Goal: Entertainment & Leisure: Consume media (video, audio)

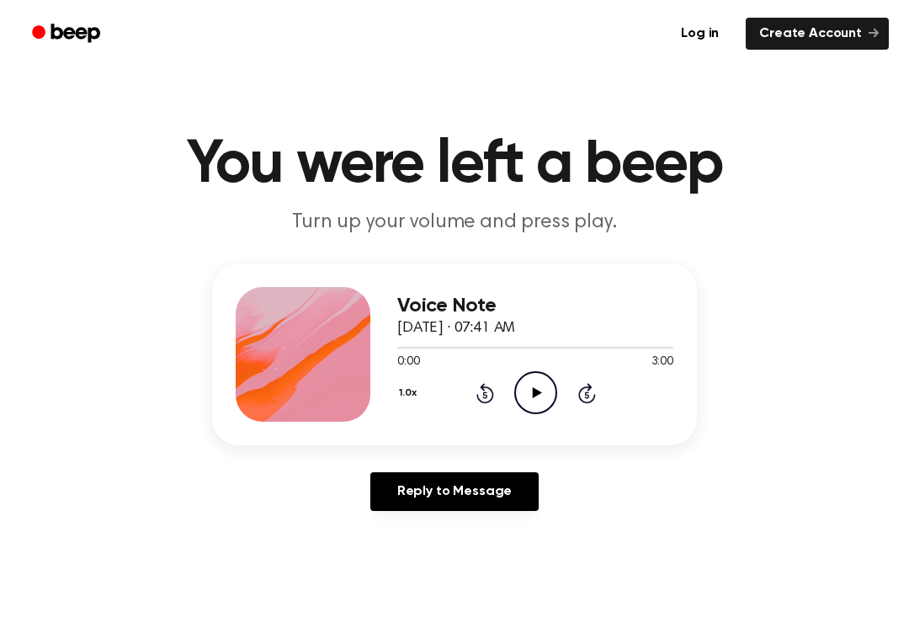
click at [525, 385] on icon "Play Audio" at bounding box center [535, 392] width 43 height 43
click at [548, 394] on icon "Pause Audio" at bounding box center [535, 392] width 43 height 43
click at [529, 406] on icon "Play Audio" at bounding box center [535, 392] width 43 height 43
click at [536, 390] on icon "Pause Audio" at bounding box center [535, 392] width 43 height 43
click at [531, 391] on icon "Play Audio" at bounding box center [535, 392] width 43 height 43
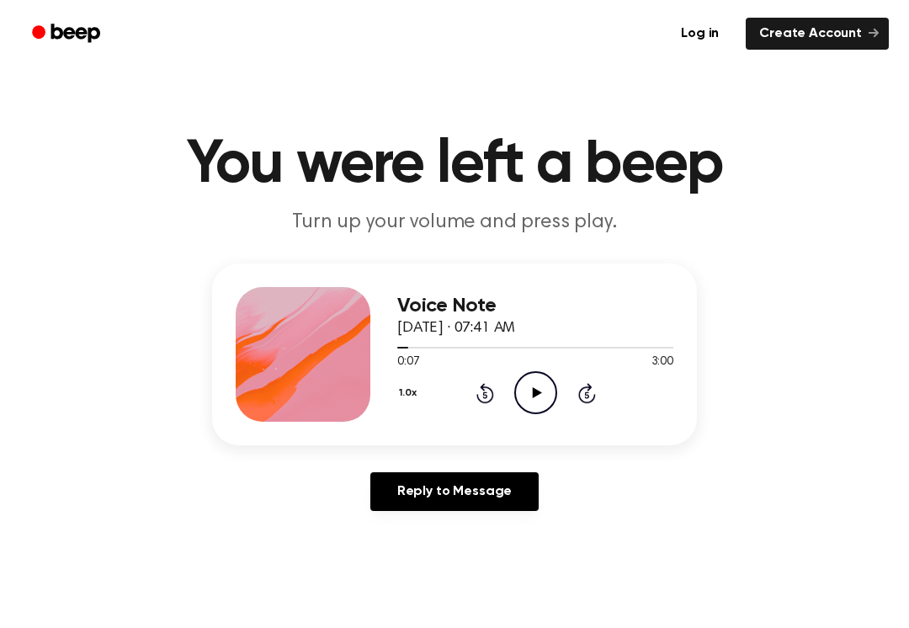
click at [514, 405] on icon "Play Audio" at bounding box center [535, 392] width 43 height 43
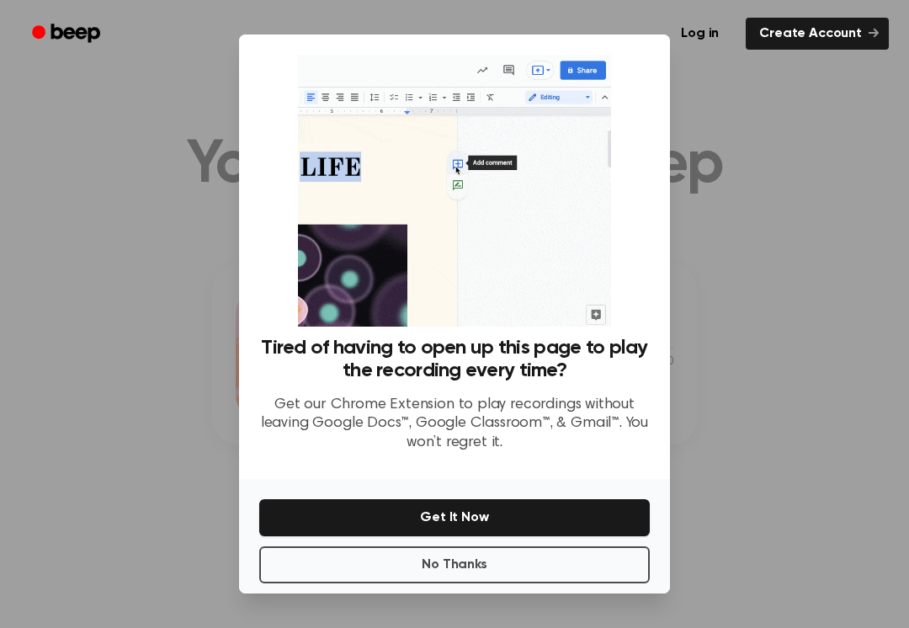
click at [747, 295] on div at bounding box center [454, 314] width 909 height 628
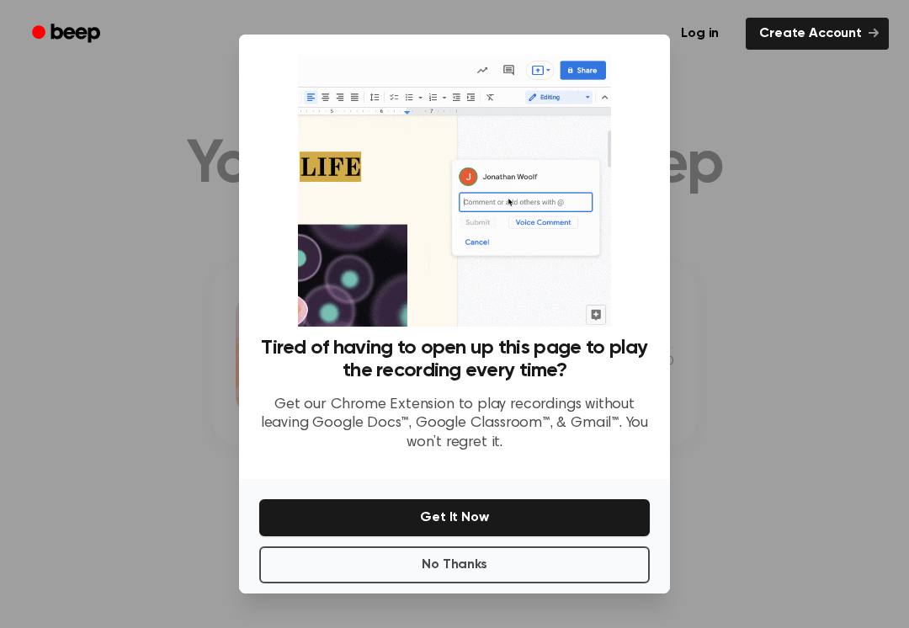
click at [787, 293] on div at bounding box center [454, 314] width 909 height 628
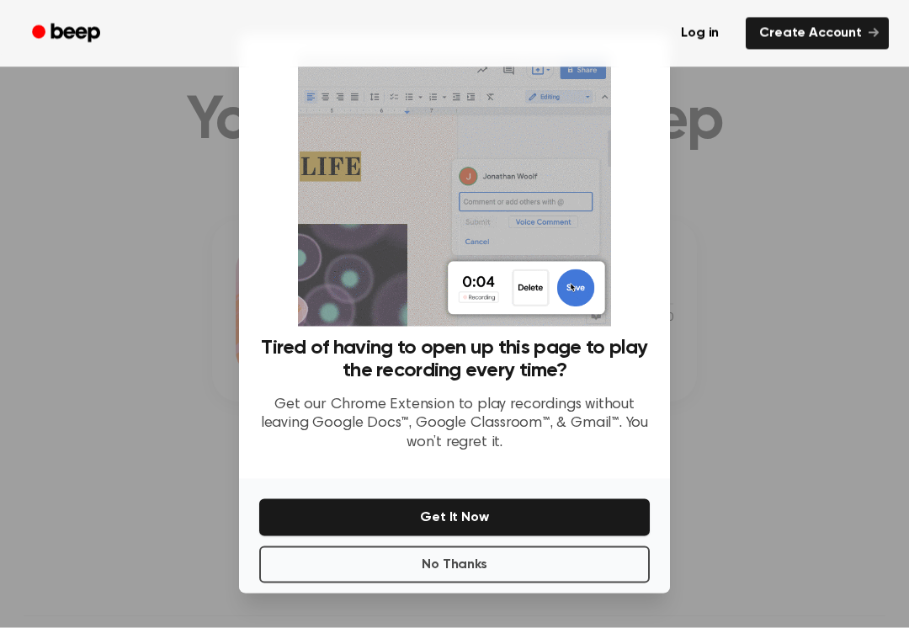
click at [785, 333] on div at bounding box center [454, 314] width 909 height 628
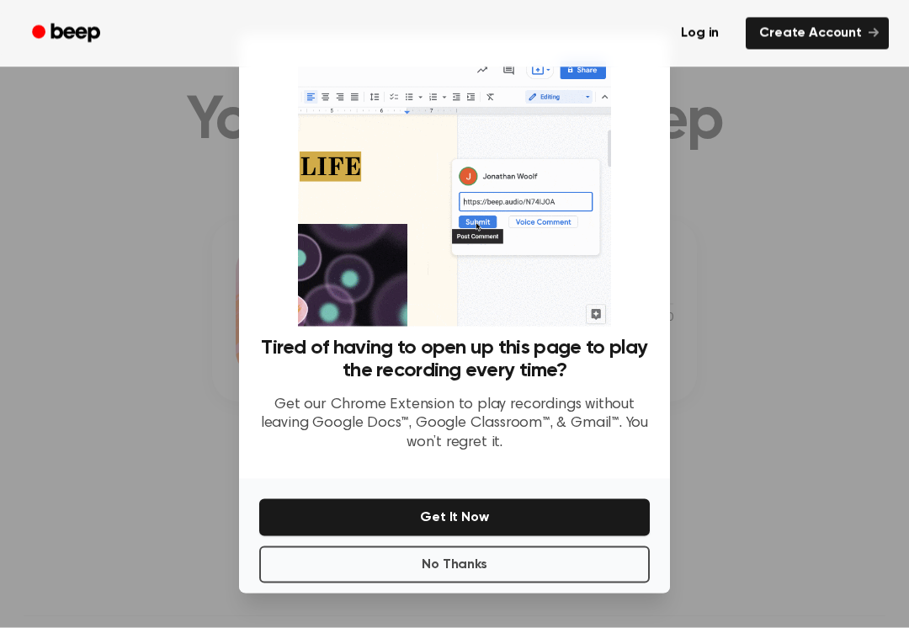
click at [784, 332] on div at bounding box center [454, 314] width 909 height 628
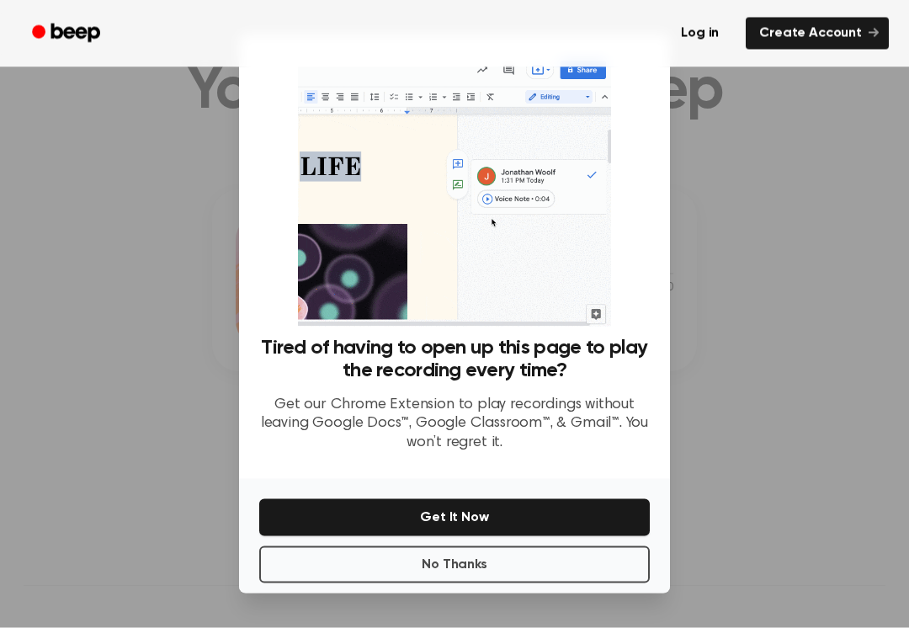
scroll to position [77, 0]
click at [815, 302] on div at bounding box center [454, 314] width 909 height 628
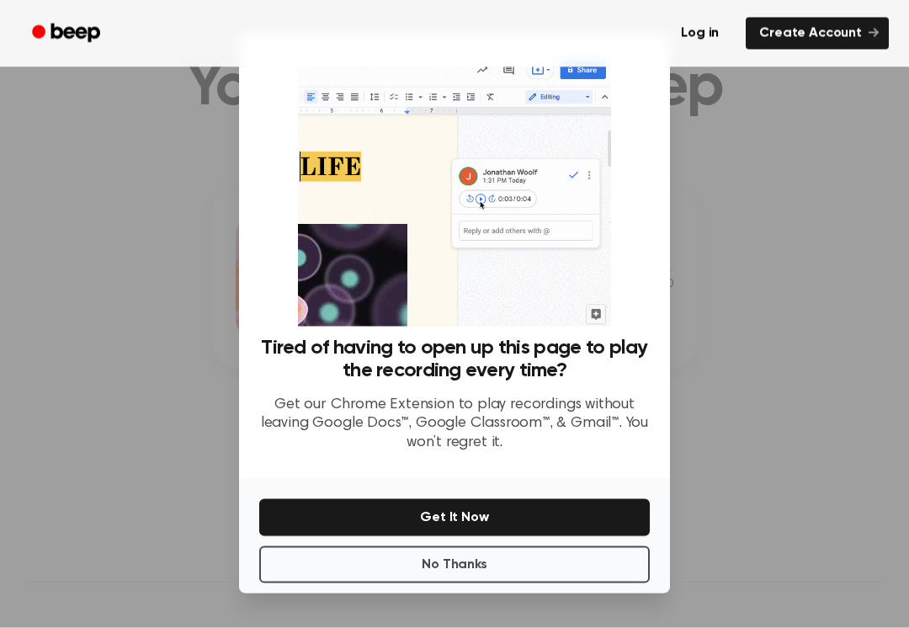
click at [818, 287] on div at bounding box center [454, 314] width 909 height 628
click at [839, 331] on div at bounding box center [454, 314] width 909 height 628
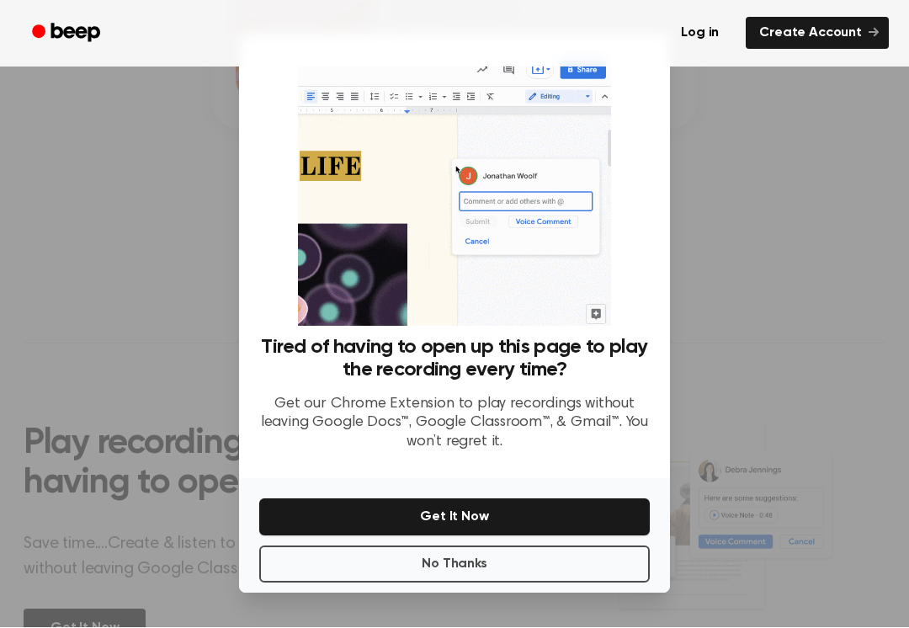
scroll to position [316, 0]
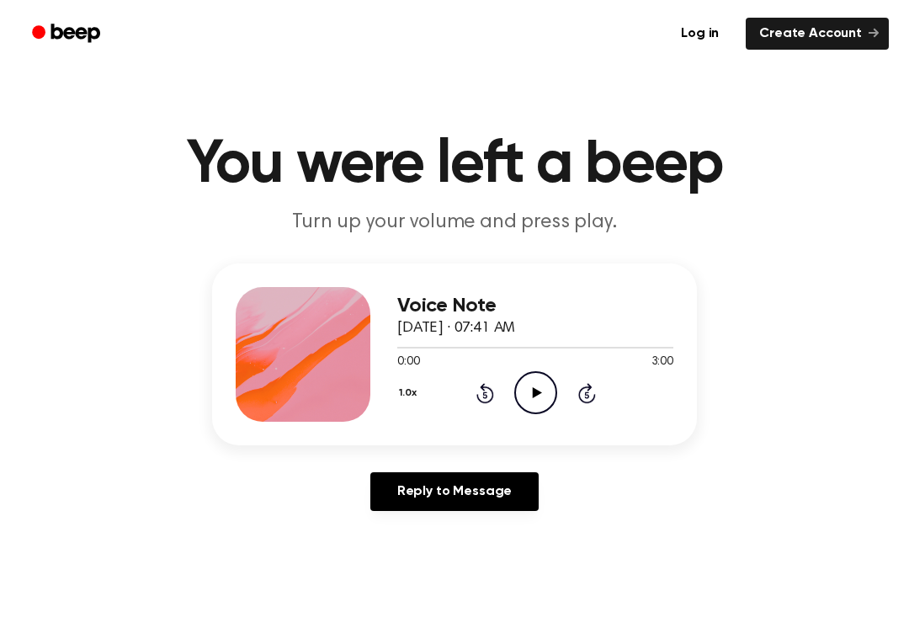
click at [539, 394] on icon at bounding box center [536, 392] width 9 height 11
click at [667, 48] on ul "Log in Create Account" at bounding box center [509, 33] width 760 height 39
click at [550, 393] on icon "Pause Audio" at bounding box center [535, 392] width 43 height 43
click at [550, 391] on icon "Play Audio" at bounding box center [535, 392] width 43 height 43
click at [491, 396] on icon at bounding box center [485, 393] width 18 height 20
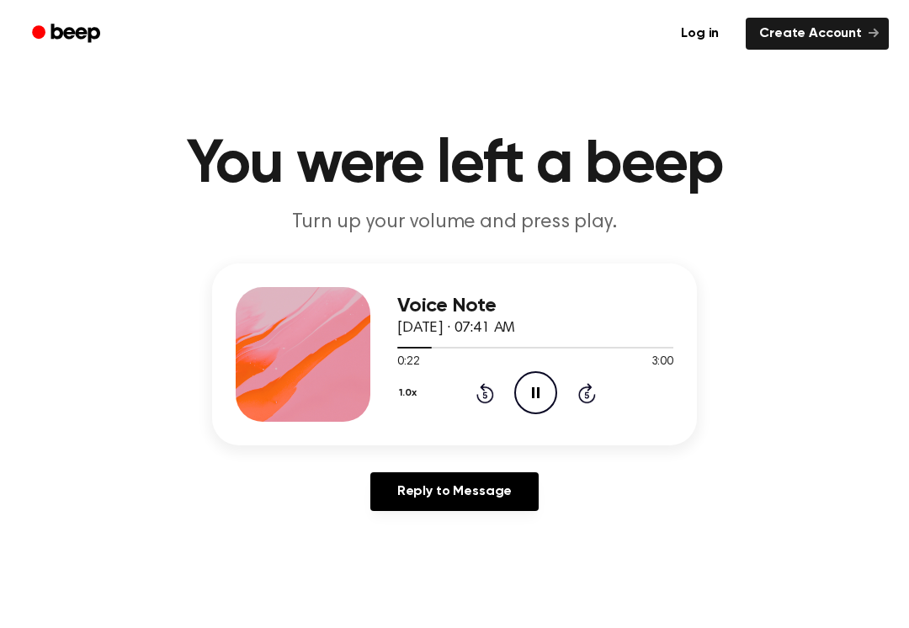
click at [491, 395] on icon "Rewind 5 seconds" at bounding box center [485, 393] width 19 height 22
click at [493, 399] on icon "Rewind 5 seconds" at bounding box center [485, 393] width 19 height 22
click at [492, 402] on icon "Rewind 5 seconds" at bounding box center [485, 393] width 19 height 22
click at [553, 384] on icon "Play Audio" at bounding box center [535, 392] width 43 height 43
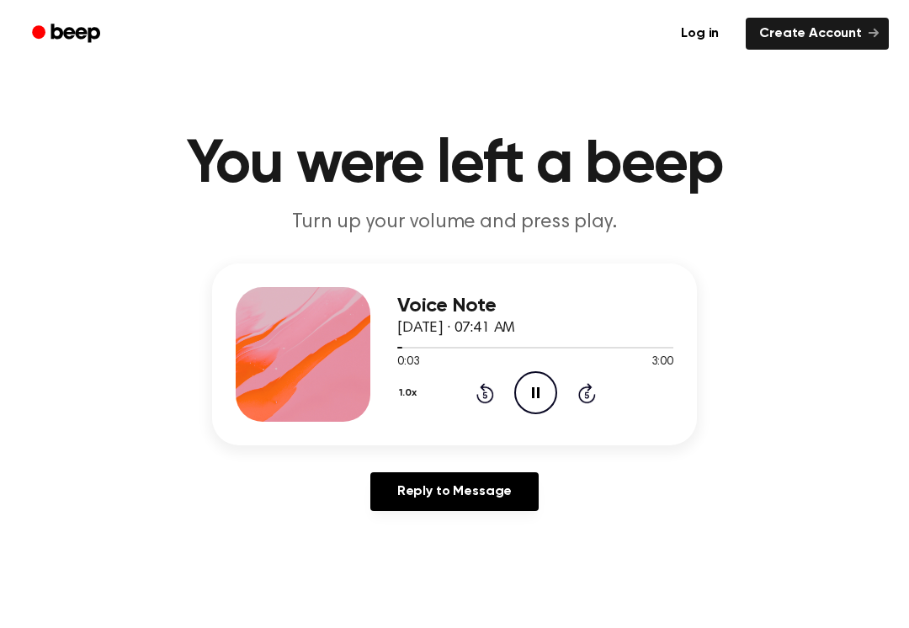
click at [553, 384] on icon "Pause Audio" at bounding box center [535, 392] width 43 height 43
click at [488, 397] on icon "Rewind 5 seconds" at bounding box center [485, 393] width 19 height 22
click at [527, 401] on icon "Play Audio" at bounding box center [535, 392] width 43 height 43
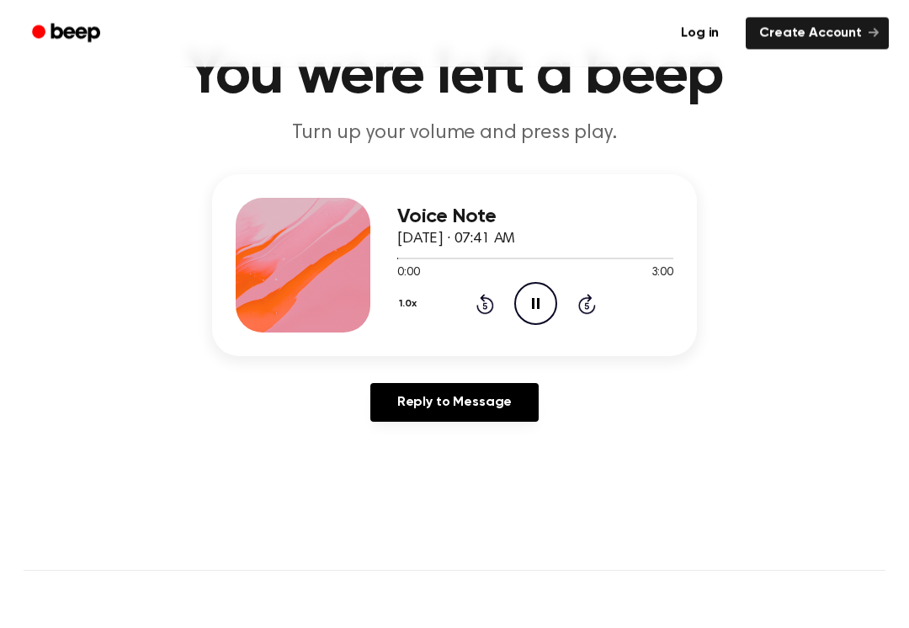
scroll to position [90, 0]
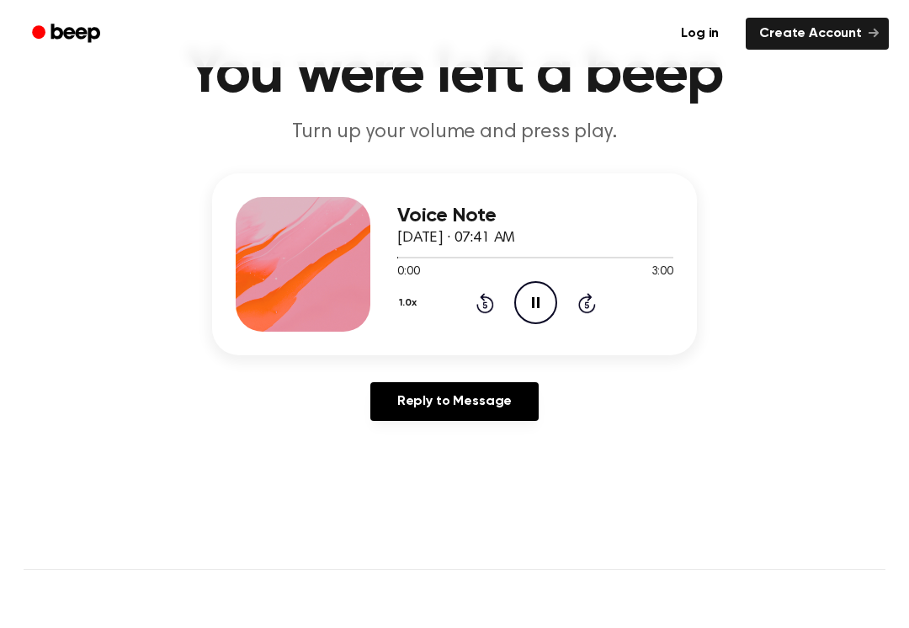
click at [548, 300] on icon "Pause Audio" at bounding box center [535, 302] width 43 height 43
click at [555, 285] on icon "Play Audio" at bounding box center [535, 302] width 43 height 43
click at [476, 313] on icon "Rewind 5 seconds" at bounding box center [485, 303] width 19 height 22
click at [476, 305] on icon "Rewind 5 seconds" at bounding box center [485, 303] width 19 height 22
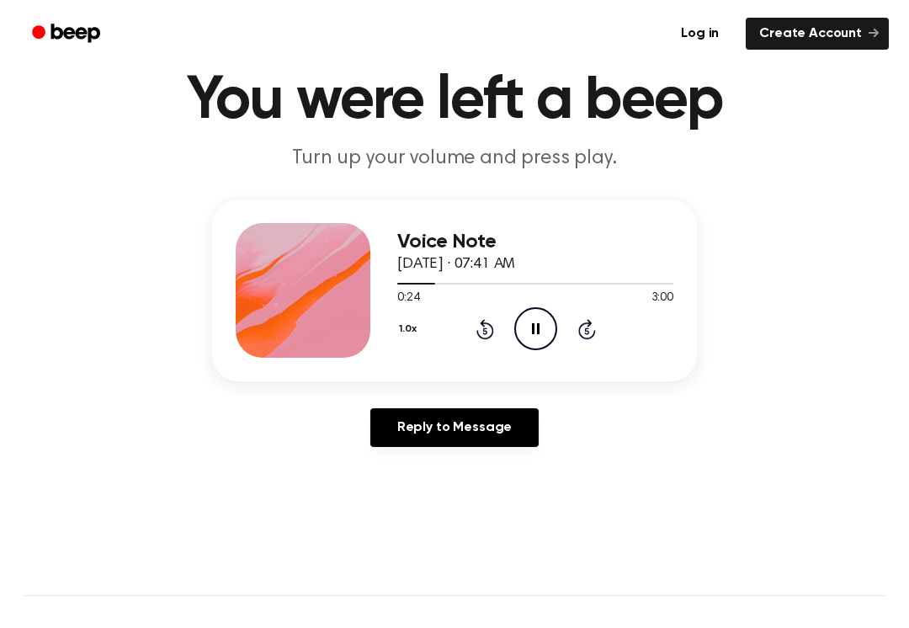
scroll to position [54, 0]
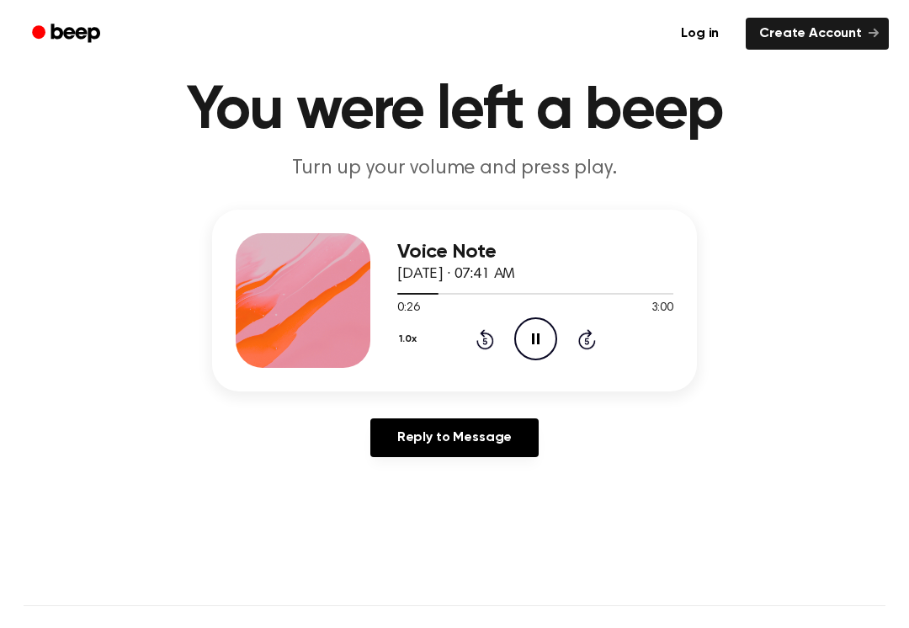
click at [477, 340] on icon at bounding box center [485, 339] width 18 height 20
click at [547, 345] on icon "Pause Audio" at bounding box center [535, 338] width 43 height 43
click at [499, 332] on div "1.0x Rewind 5 seconds Pause Audio Skip 5 seconds" at bounding box center [535, 338] width 276 height 43
click at [498, 331] on div "1.0x Rewind 5 seconds Pause Audio Skip 5 seconds" at bounding box center [535, 338] width 276 height 43
click at [493, 332] on icon "Rewind 5 seconds" at bounding box center [485, 339] width 19 height 22
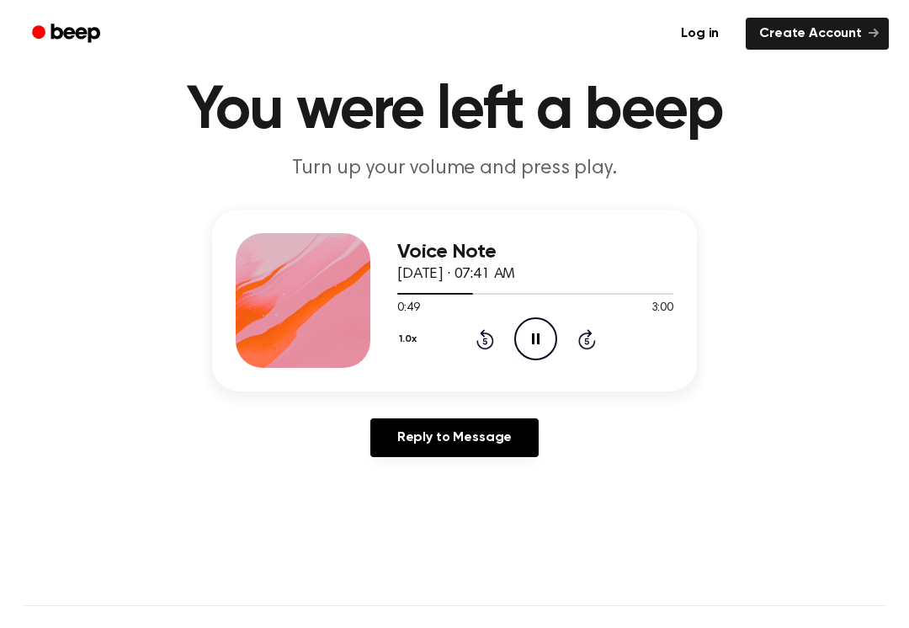
click at [491, 332] on icon "Rewind 5 seconds" at bounding box center [485, 339] width 19 height 22
click at [495, 334] on div "1.0x Rewind 5 seconds Pause Audio Skip 5 seconds" at bounding box center [535, 338] width 276 height 43
click at [489, 352] on div "1.0x Rewind 5 seconds Pause Audio Skip 5 seconds" at bounding box center [535, 338] width 276 height 43
click at [485, 349] on icon at bounding box center [485, 339] width 18 height 20
click at [491, 354] on div "1.0x Rewind 5 seconds Pause Audio Skip 5 seconds" at bounding box center [535, 338] width 276 height 43
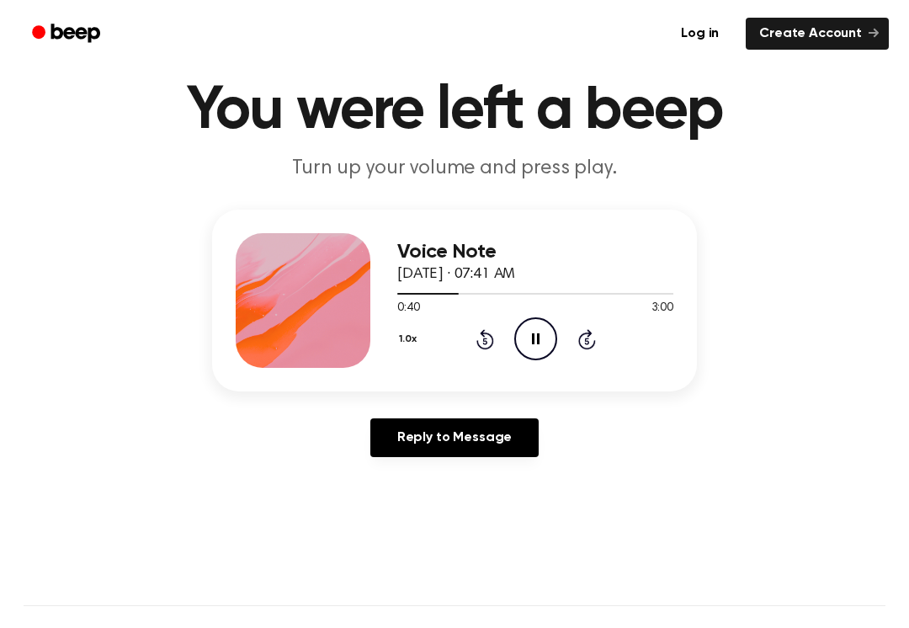
click at [485, 344] on icon at bounding box center [484, 340] width 4 height 7
click at [507, 338] on div "1.0x Rewind 5 seconds Play Audio Skip 5 seconds" at bounding box center [535, 338] width 276 height 43
click at [491, 342] on icon at bounding box center [485, 339] width 18 height 20
click at [488, 343] on icon "Rewind 5 seconds" at bounding box center [485, 339] width 19 height 22
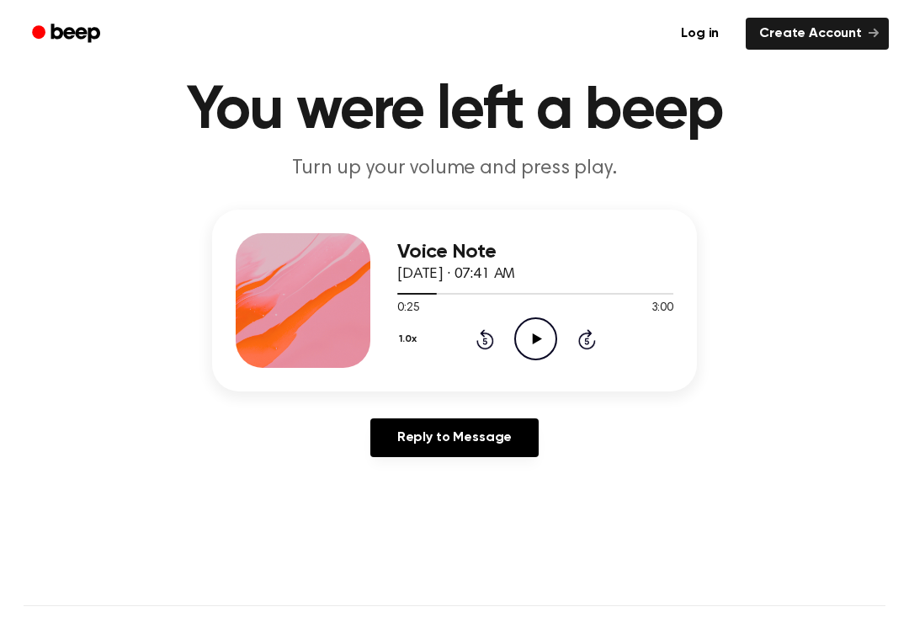
click at [535, 349] on icon "Play Audio" at bounding box center [535, 338] width 43 height 43
click at [491, 335] on icon at bounding box center [485, 339] width 18 height 20
click at [488, 345] on icon "Rewind 5 seconds" at bounding box center [485, 339] width 19 height 22
click at [492, 335] on icon "Rewind 5 seconds" at bounding box center [485, 339] width 19 height 22
click at [476, 337] on icon "Rewind 5 seconds" at bounding box center [485, 339] width 19 height 22
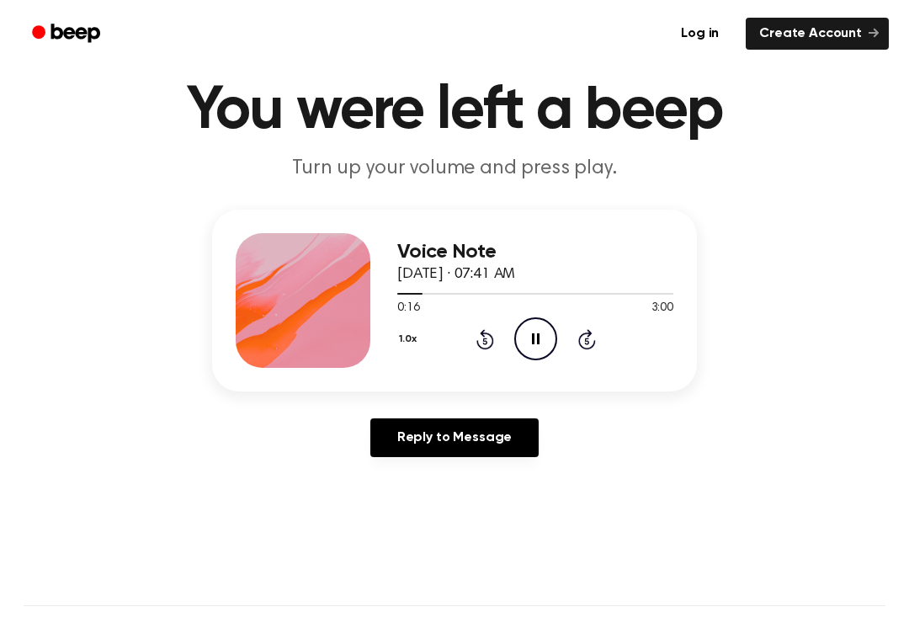
click at [493, 333] on icon "Rewind 5 seconds" at bounding box center [485, 339] width 19 height 22
click at [498, 338] on div "1.0x Rewind 5 seconds Pause Audio Skip 5 seconds" at bounding box center [535, 338] width 276 height 43
click at [481, 342] on icon "Rewind 5 seconds" at bounding box center [485, 339] width 19 height 22
click at [489, 341] on icon "Rewind 5 seconds" at bounding box center [485, 339] width 19 height 22
click at [481, 341] on icon "Rewind 5 seconds" at bounding box center [485, 339] width 19 height 22
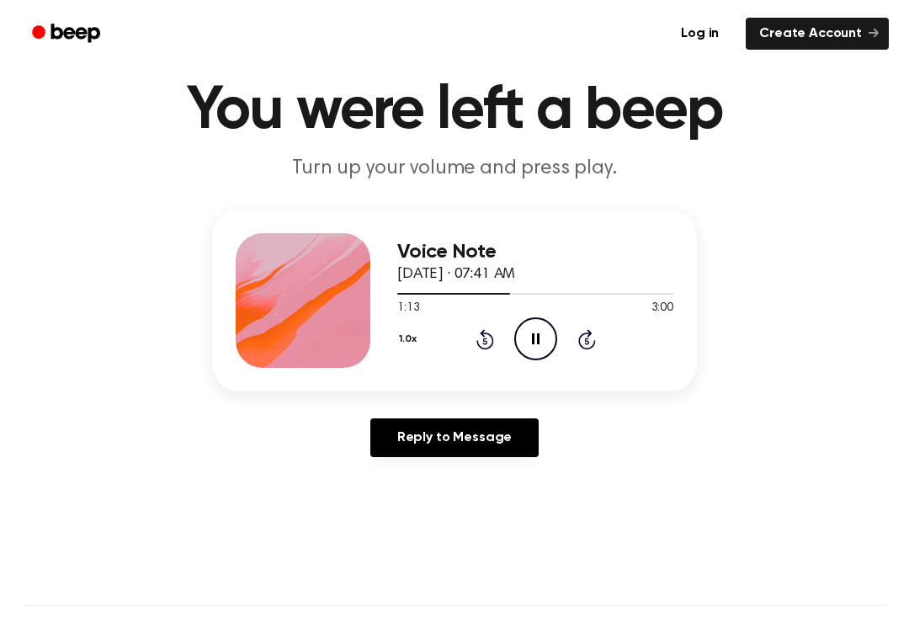
click at [533, 334] on icon at bounding box center [536, 338] width 8 height 11
click at [491, 346] on icon at bounding box center [485, 339] width 18 height 20
click at [487, 342] on icon "Rewind 5 seconds" at bounding box center [485, 339] width 19 height 22
click at [484, 347] on icon "Rewind 5 seconds" at bounding box center [485, 339] width 19 height 22
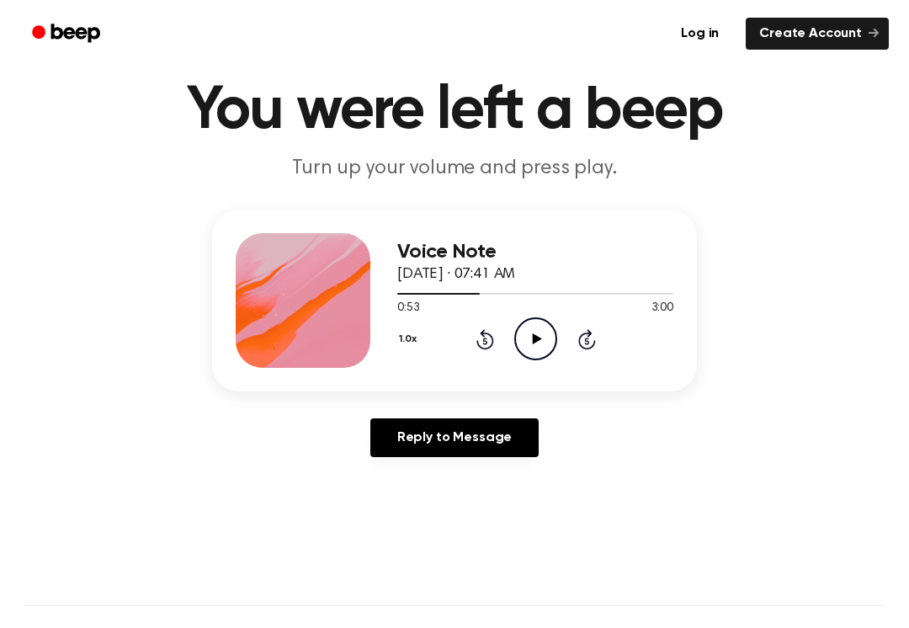
click at [529, 345] on icon "Play Audio" at bounding box center [535, 338] width 43 height 43
click at [549, 344] on icon "Pause Audio" at bounding box center [535, 338] width 43 height 43
click at [560, 355] on div "1.0x Rewind 5 seconds Play Audio Skip 5 seconds" at bounding box center [535, 338] width 276 height 43
click at [539, 354] on icon "Play Audio" at bounding box center [535, 338] width 43 height 43
click at [491, 337] on icon at bounding box center [485, 339] width 18 height 20
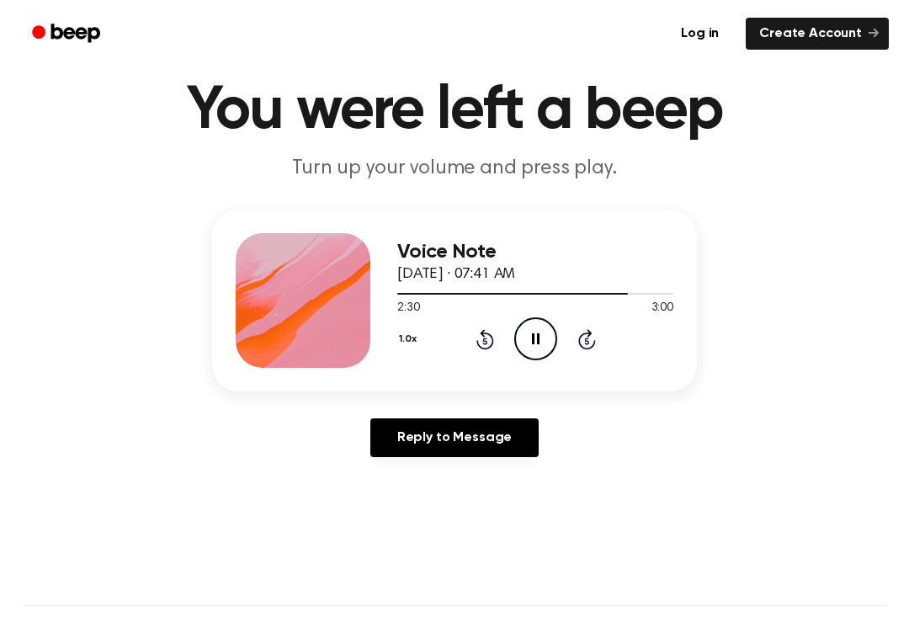
click at [476, 339] on icon "Rewind 5 seconds" at bounding box center [485, 339] width 19 height 22
click at [484, 338] on icon at bounding box center [484, 340] width 4 height 7
click at [543, 339] on icon "Pause Audio" at bounding box center [535, 338] width 43 height 43
click at [546, 354] on icon "Play Audio" at bounding box center [535, 338] width 43 height 43
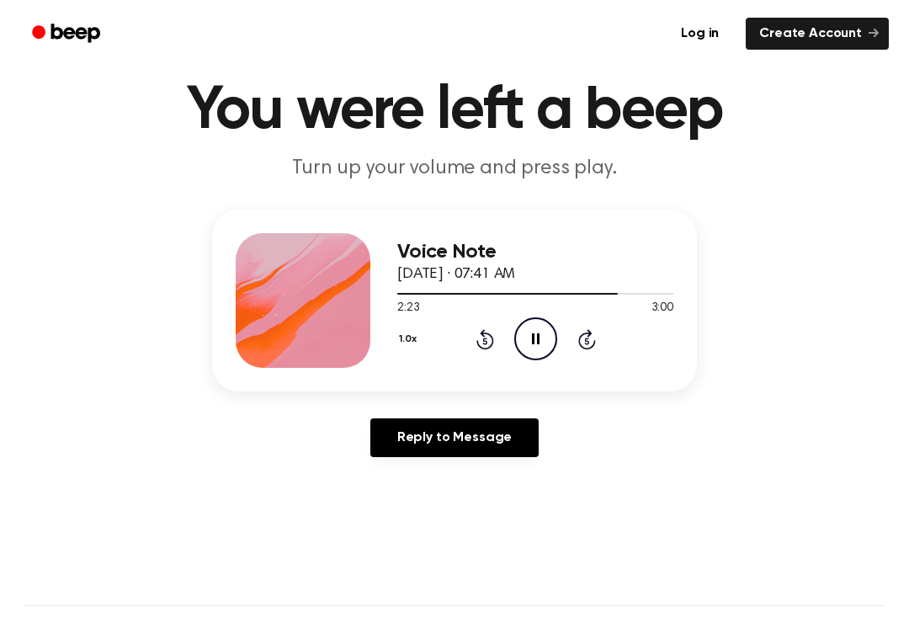
click at [471, 345] on div "1.0x Rewind 5 seconds Pause Audio Skip 5 seconds" at bounding box center [535, 338] width 276 height 43
click at [471, 344] on div "1.0x Rewind 5 seconds Pause Audio Skip 5 seconds" at bounding box center [535, 338] width 276 height 43
click at [482, 348] on icon at bounding box center [485, 339] width 18 height 20
click at [491, 348] on icon "Rewind 5 seconds" at bounding box center [485, 339] width 19 height 22
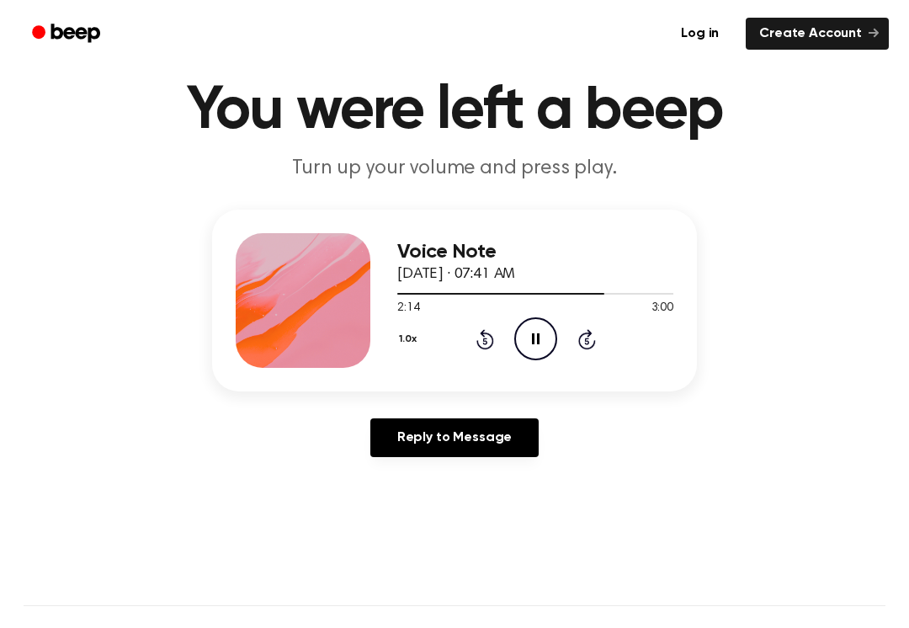
click at [496, 339] on div "1.0x Rewind 5 seconds Pause Audio Skip 5 seconds" at bounding box center [535, 338] width 276 height 43
click at [491, 336] on icon at bounding box center [485, 339] width 18 height 20
click at [480, 341] on icon "Rewind 5 seconds" at bounding box center [485, 339] width 19 height 22
click at [486, 340] on icon "Rewind 5 seconds" at bounding box center [485, 339] width 19 height 22
click at [490, 332] on icon "Rewind 5 seconds" at bounding box center [485, 339] width 19 height 22
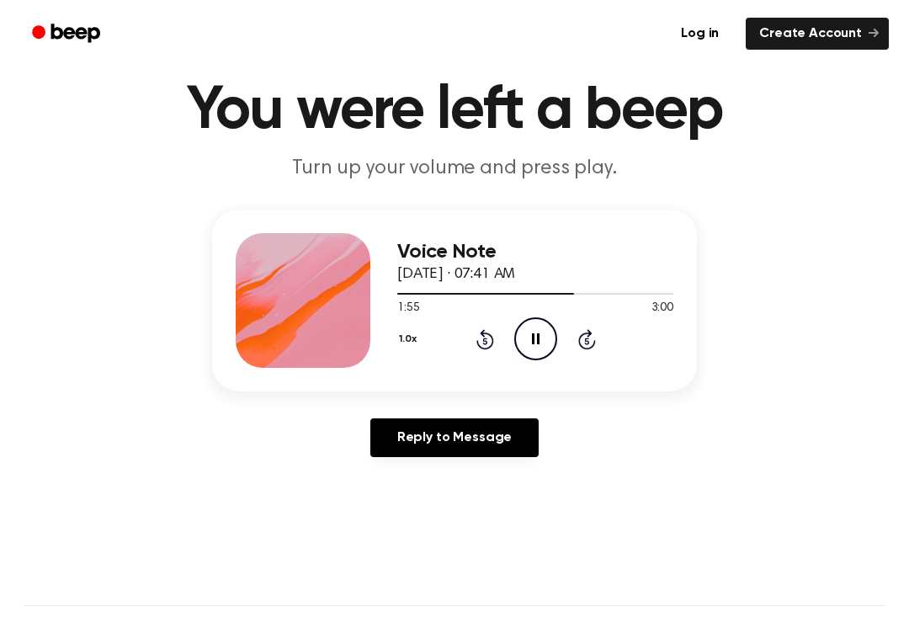
click at [495, 340] on div "1.0x Rewind 5 seconds Pause Audio Skip 5 seconds" at bounding box center [535, 338] width 276 height 43
click at [548, 330] on icon "Pause Audio" at bounding box center [535, 338] width 43 height 43
click at [504, 331] on div "1.0x Rewind 5 seconds Play Audio Skip 5 seconds" at bounding box center [535, 338] width 276 height 43
click at [504, 330] on div "1.0x Rewind 5 seconds Play Audio Skip 5 seconds" at bounding box center [535, 338] width 276 height 43
click at [490, 344] on icon "Rewind 5 seconds" at bounding box center [485, 339] width 19 height 22
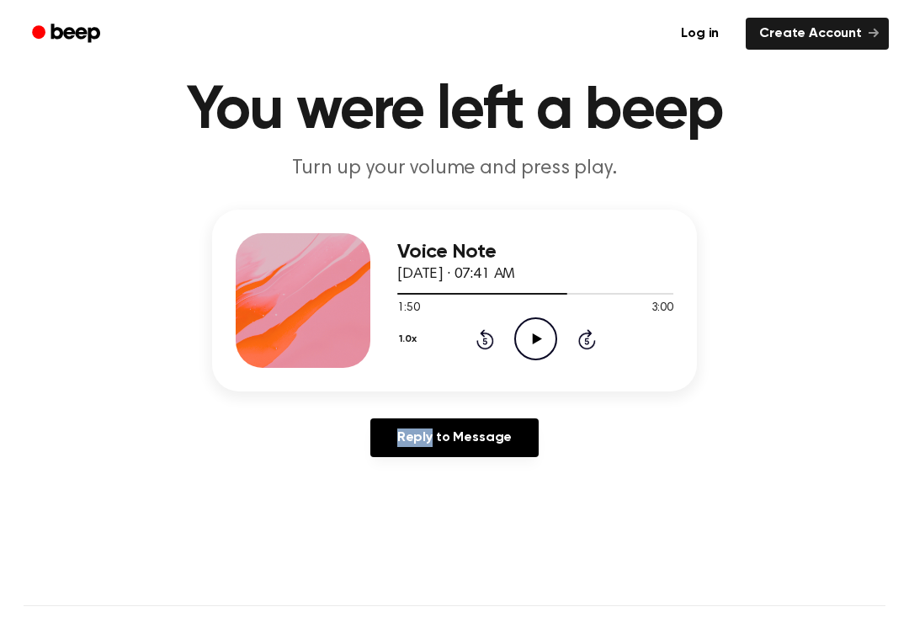
click at [497, 347] on div "1.0x Rewind 5 seconds Play Audio Skip 5 seconds" at bounding box center [535, 338] width 276 height 43
click at [495, 333] on div "1.0x Rewind 5 seconds Play Audio Skip 5 seconds" at bounding box center [535, 338] width 276 height 43
click at [493, 337] on icon at bounding box center [485, 339] width 18 height 20
click at [540, 341] on icon "Play Audio" at bounding box center [535, 338] width 43 height 43
click at [778, 209] on main "You were left a beep Turn up your volume and press play. Voice Note October 6, …" at bounding box center [454, 465] width 909 height 1038
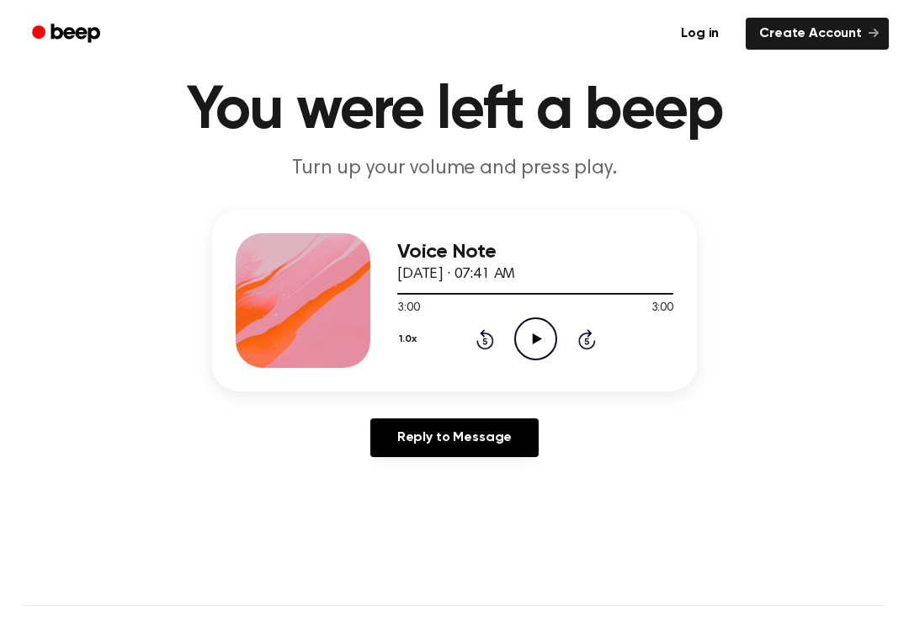
click at [492, 337] on icon at bounding box center [485, 339] width 18 height 20
click at [491, 341] on icon at bounding box center [485, 339] width 18 height 20
click at [491, 341] on icon "Rewind 5 seconds" at bounding box center [485, 339] width 19 height 22
click at [495, 361] on div "Voice Note October 6, 2025 · 07:41 AM 2:40 3:00 Your browser does not support t…" at bounding box center [535, 300] width 276 height 135
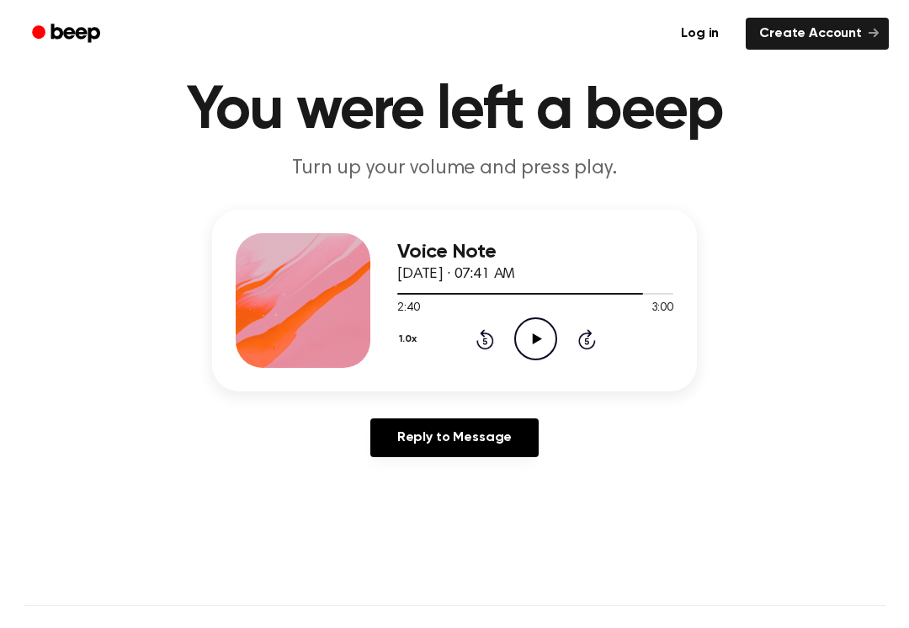
click at [495, 361] on div "Voice Note October 6, 2025 · 07:41 AM 2:40 3:00 Your browser does not support t…" at bounding box center [535, 300] width 276 height 135
click at [484, 344] on icon at bounding box center [484, 340] width 4 height 7
click at [541, 339] on icon "Play Audio" at bounding box center [535, 338] width 43 height 43
